Goal: Information Seeking & Learning: Learn about a topic

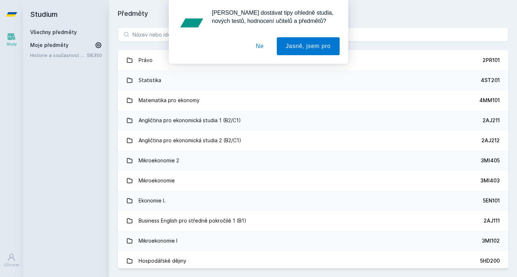
click at [257, 48] on button "Ne" at bounding box center [260, 46] width 26 height 18
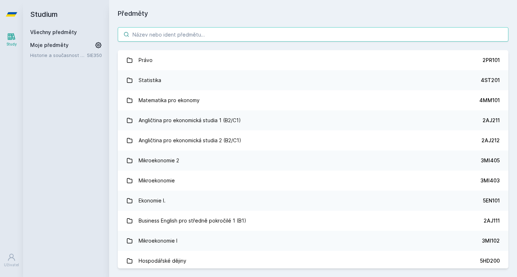
click at [214, 35] on input "search" at bounding box center [313, 34] width 391 height 14
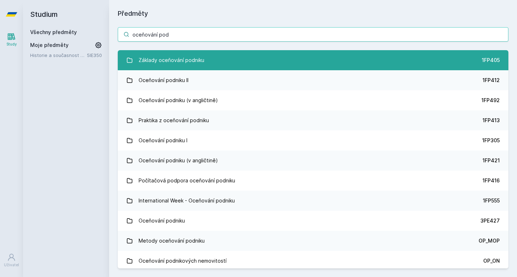
type input "oceňování pod"
click at [223, 54] on link "Základy oceňování podniku 1FP405" at bounding box center [313, 60] width 391 height 20
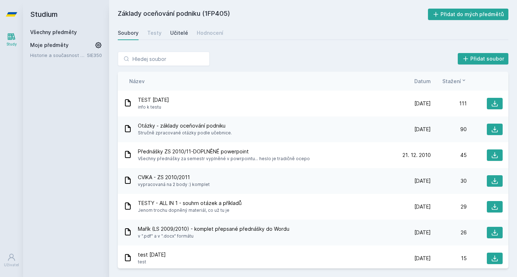
click at [177, 33] on div "Učitelé" at bounding box center [179, 32] width 18 height 7
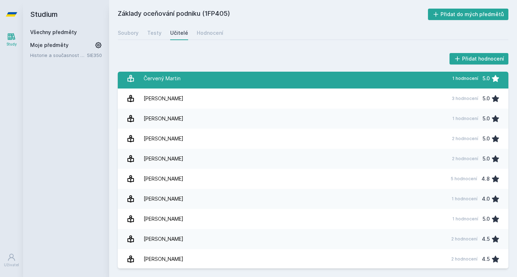
scroll to position [36, 0]
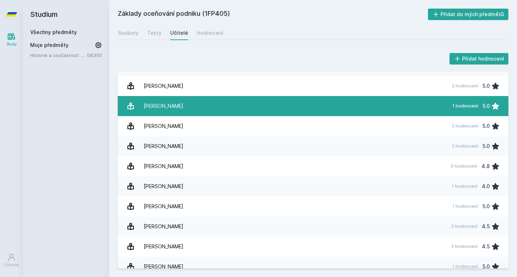
click at [218, 108] on link "[PERSON_NAME] 1 hodnocení 5.0" at bounding box center [313, 106] width 391 height 20
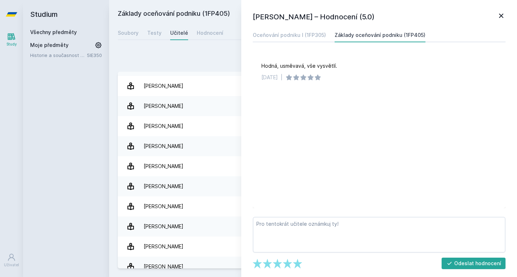
click at [498, 18] on icon at bounding box center [501, 15] width 9 height 9
click at [498, 18] on div "[PERSON_NAME] – Hodnocení (5.0)" at bounding box center [379, 16] width 253 height 11
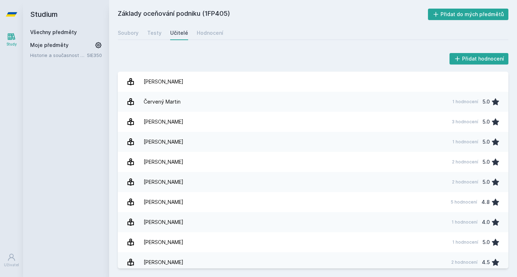
click at [71, 198] on div "Studium Všechny předměty Moje předměty Historie a současnost automobilového prů…" at bounding box center [66, 138] width 86 height 277
click at [38, 11] on h2 "Studium" at bounding box center [66, 14] width 72 height 29
click at [54, 29] on link "Všechny předměty" at bounding box center [53, 32] width 47 height 6
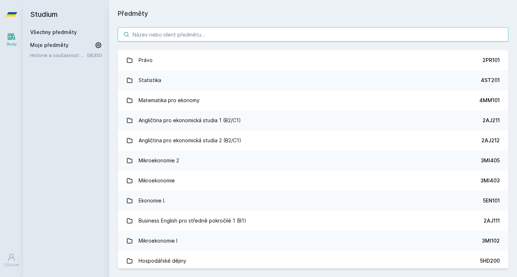
click at [177, 33] on input "search" at bounding box center [313, 34] width 391 height 14
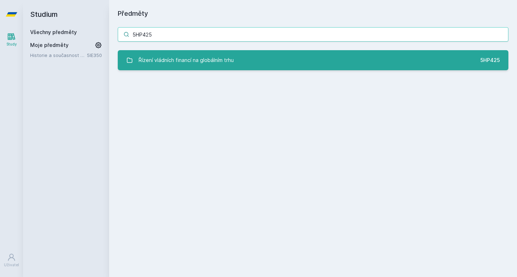
type input "5HP425"
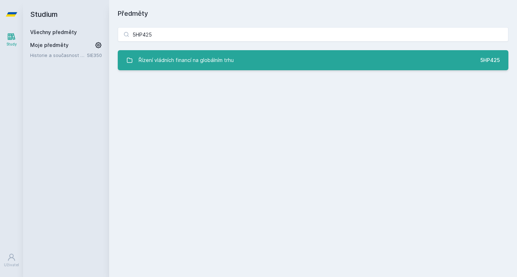
click at [208, 62] on div "Řízení vládních financí na globálním trhu" at bounding box center [186, 60] width 95 height 14
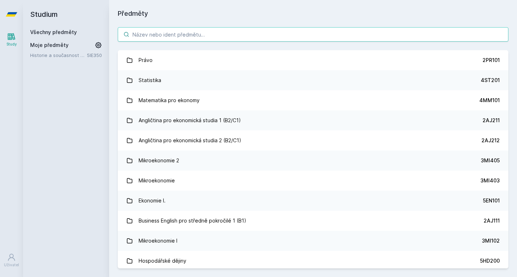
click at [165, 28] on input "search" at bounding box center [313, 34] width 391 height 14
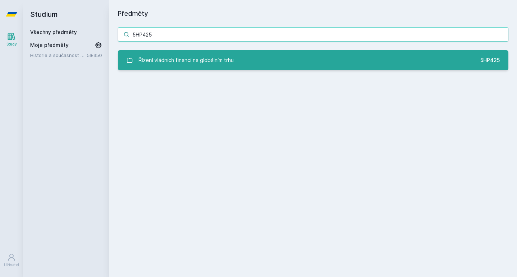
type input "5HP425"
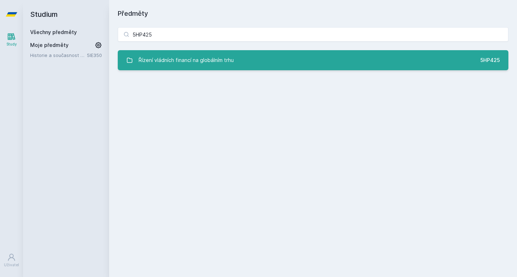
click at [174, 65] on div "Řízení vládních financí na globálním trhu" at bounding box center [186, 60] width 95 height 14
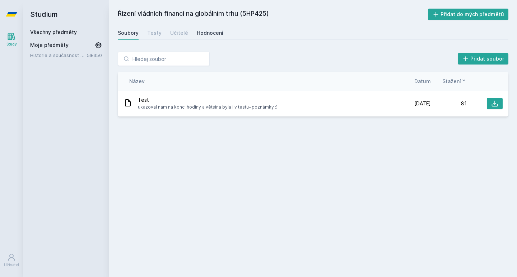
click at [197, 30] on div "Hodnocení" at bounding box center [210, 32] width 27 height 7
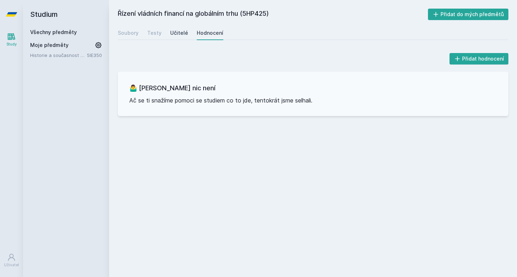
click at [181, 33] on div "Učitelé" at bounding box center [179, 32] width 18 height 7
click at [148, 32] on div "Testy" at bounding box center [154, 32] width 14 height 7
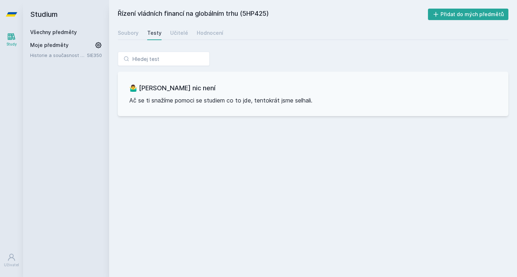
click at [51, 46] on span "Moje předměty" at bounding box center [49, 45] width 38 height 7
click at [57, 33] on link "Všechny předměty" at bounding box center [53, 32] width 47 height 6
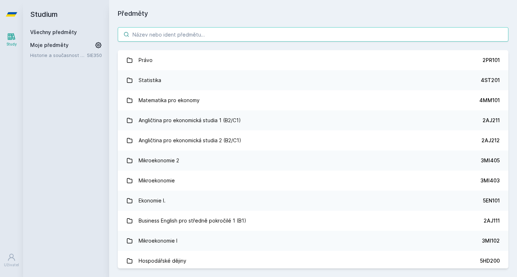
click at [155, 34] on input "search" at bounding box center [313, 34] width 391 height 14
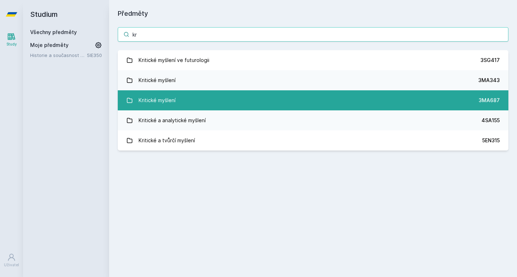
type input "k"
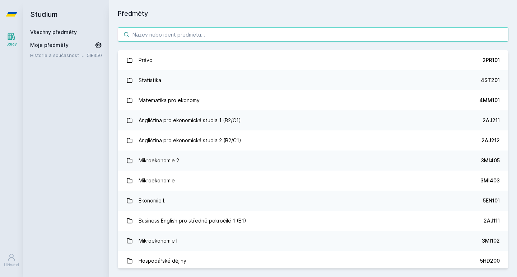
click at [208, 35] on input "search" at bounding box center [313, 34] width 391 height 14
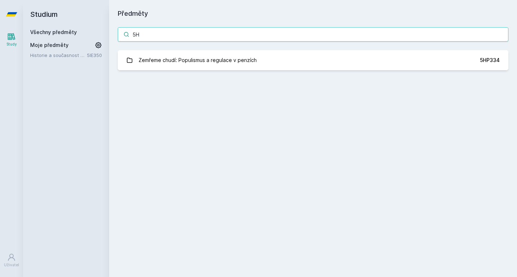
type input "5"
